Goal: Find specific page/section: Find specific page/section

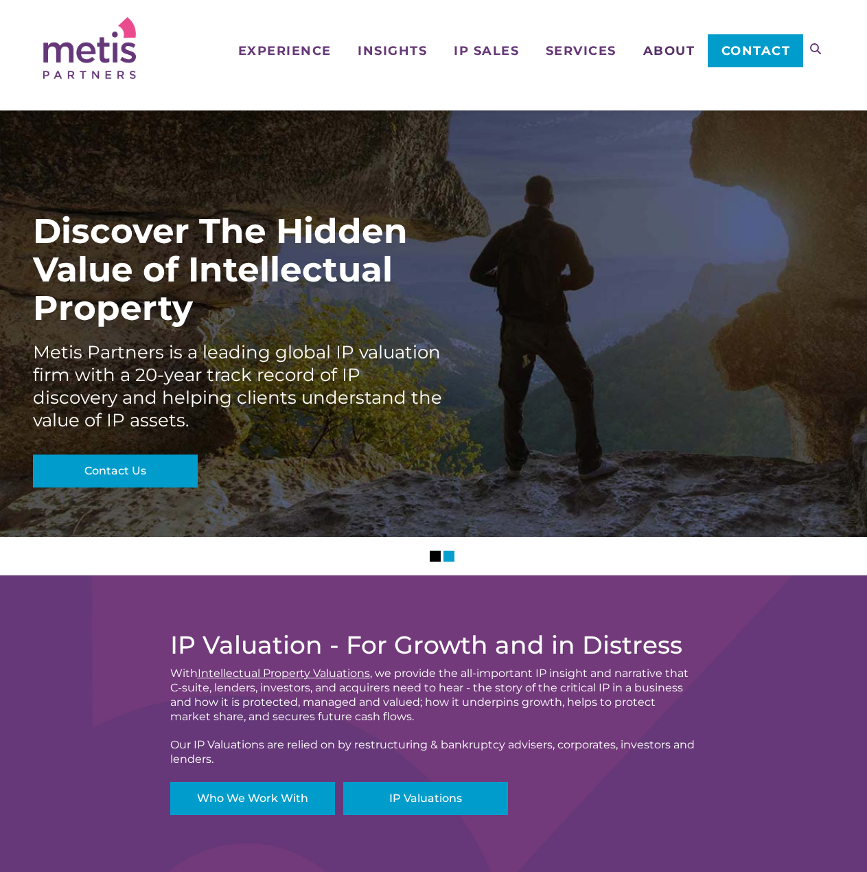
click at [654, 54] on span "About" at bounding box center [669, 51] width 52 height 12
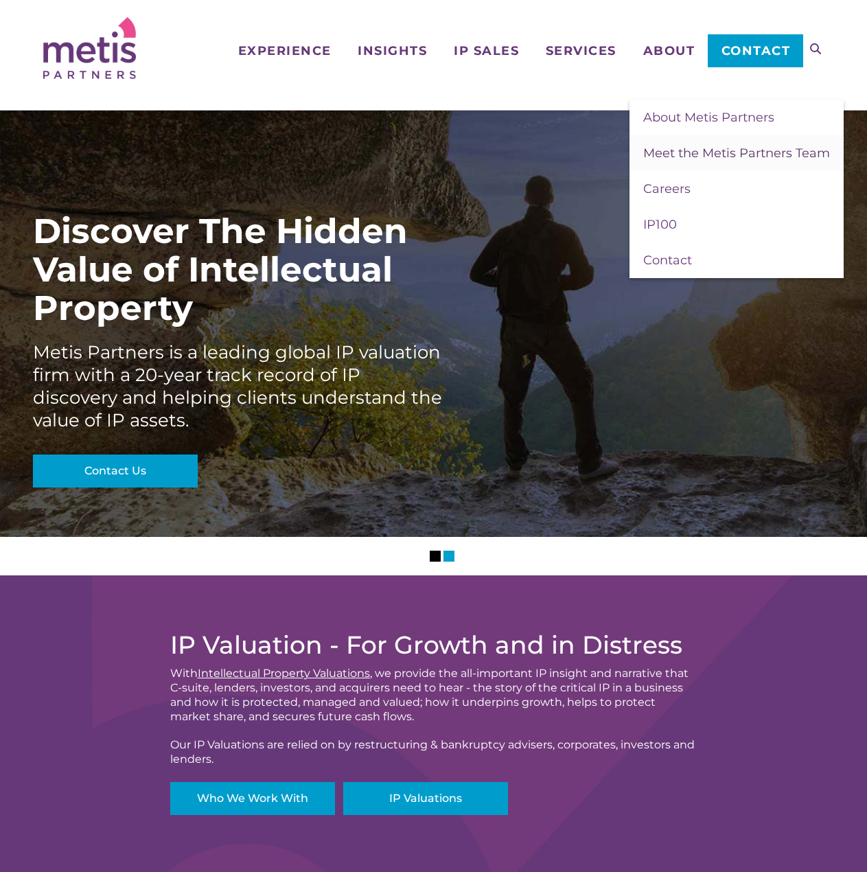
click at [656, 152] on span "Meet the Metis Partners Team" at bounding box center [736, 153] width 187 height 15
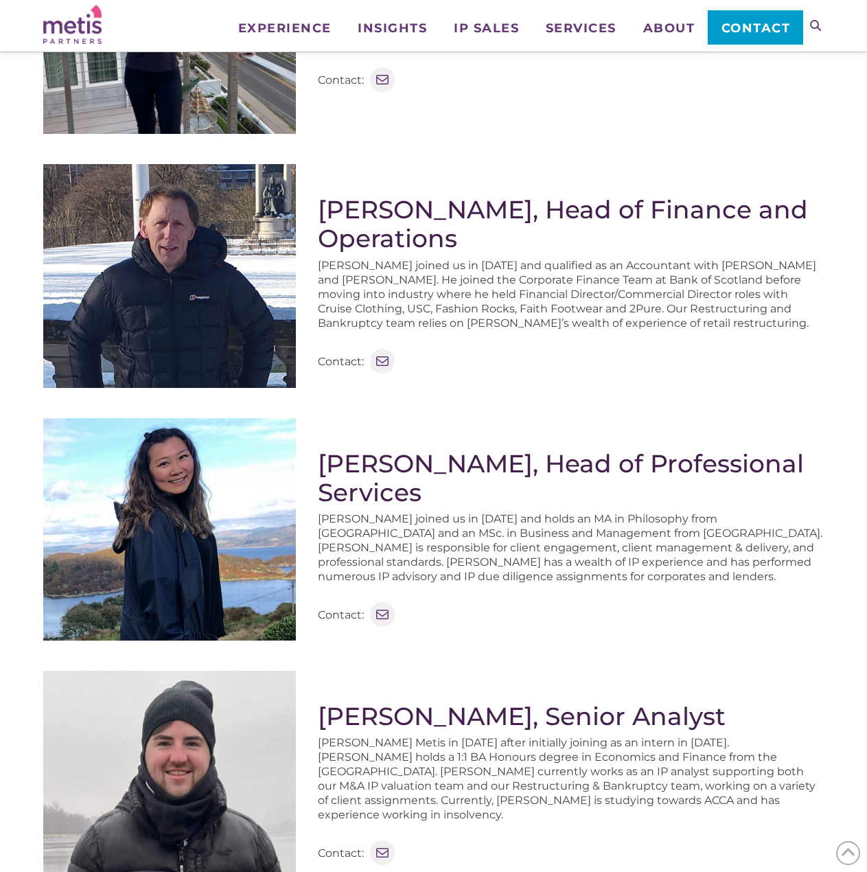
scroll to position [747, 0]
drag, startPoint x: 625, startPoint y: 424, endPoint x: 632, endPoint y: 430, distance: 9.7
click at [626, 424] on div "Ruby Chan, Head of Professional Services Ruby joined us in 2015 and holds an MA…" at bounding box center [570, 535] width 505 height 233
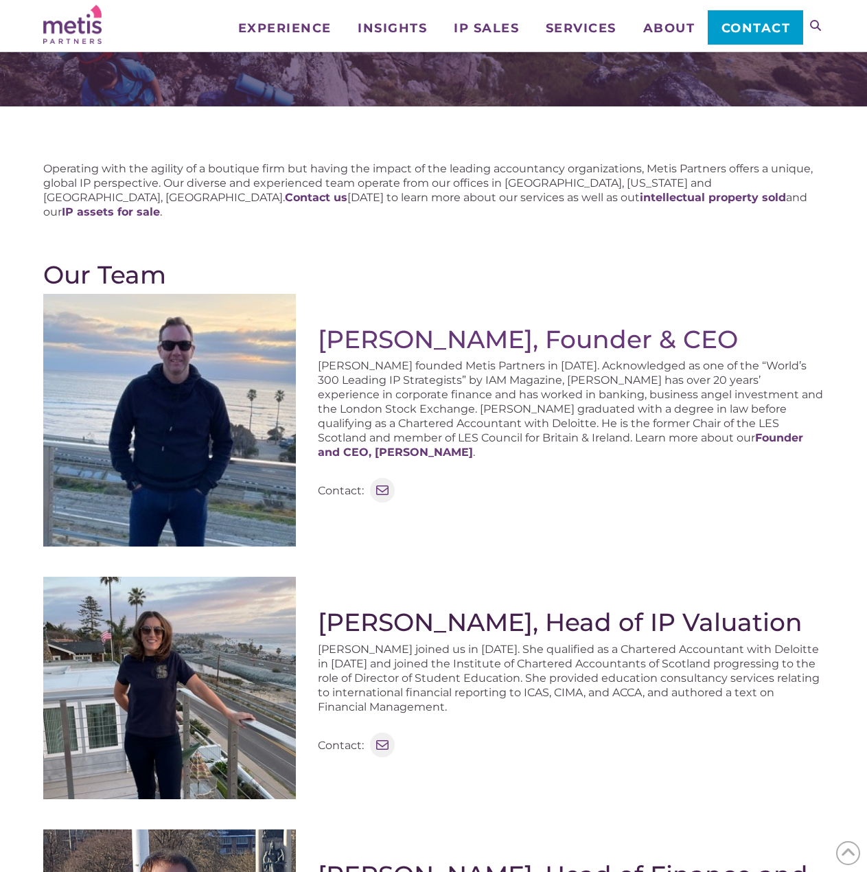
scroll to position [0, 0]
